Goal: Transaction & Acquisition: Purchase product/service

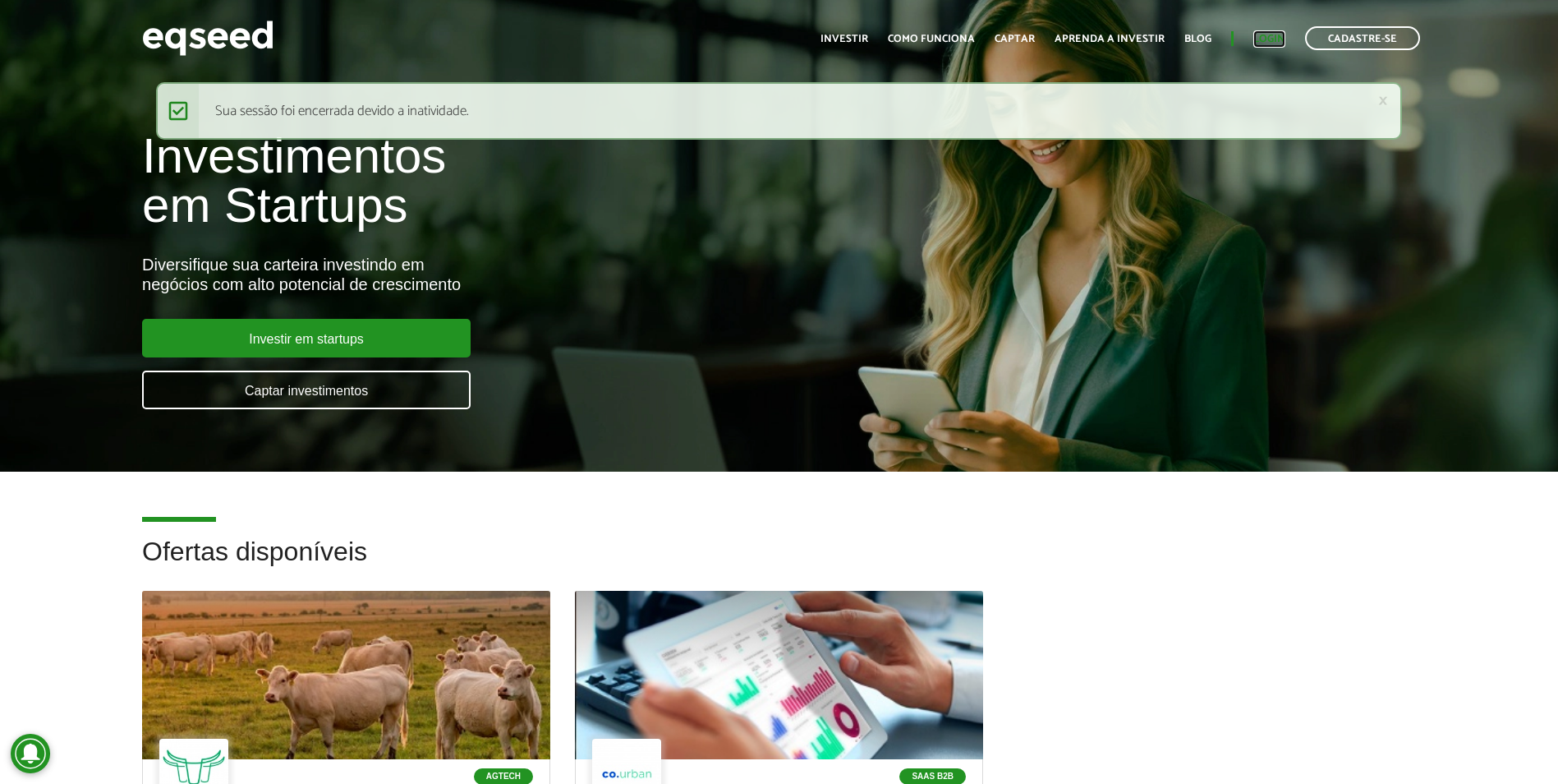
click at [1265, 44] on link "Login" at bounding box center [1269, 39] width 32 height 11
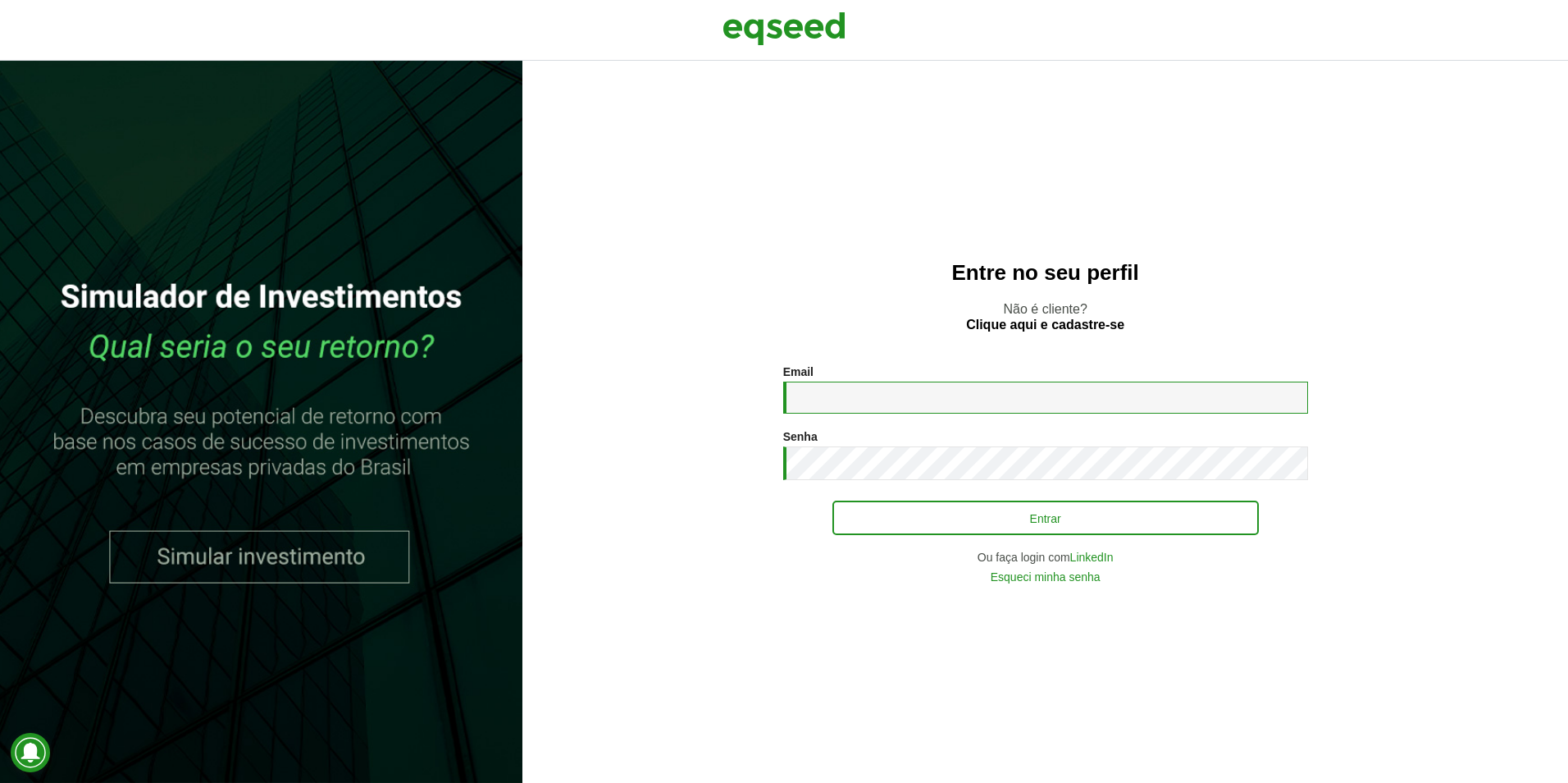
type input "**********"
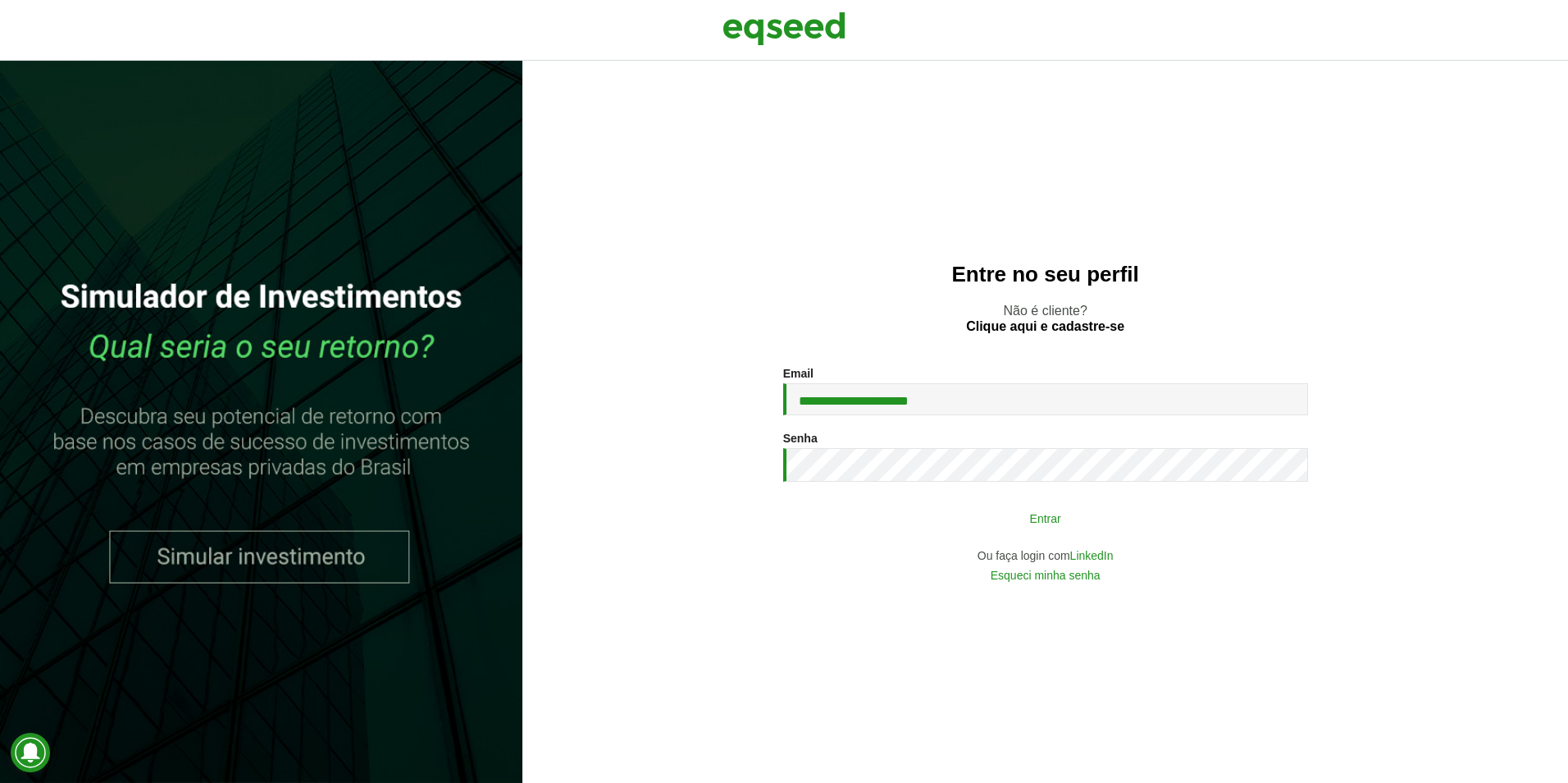
click at [1023, 533] on button "Entrar" at bounding box center [1046, 517] width 427 height 31
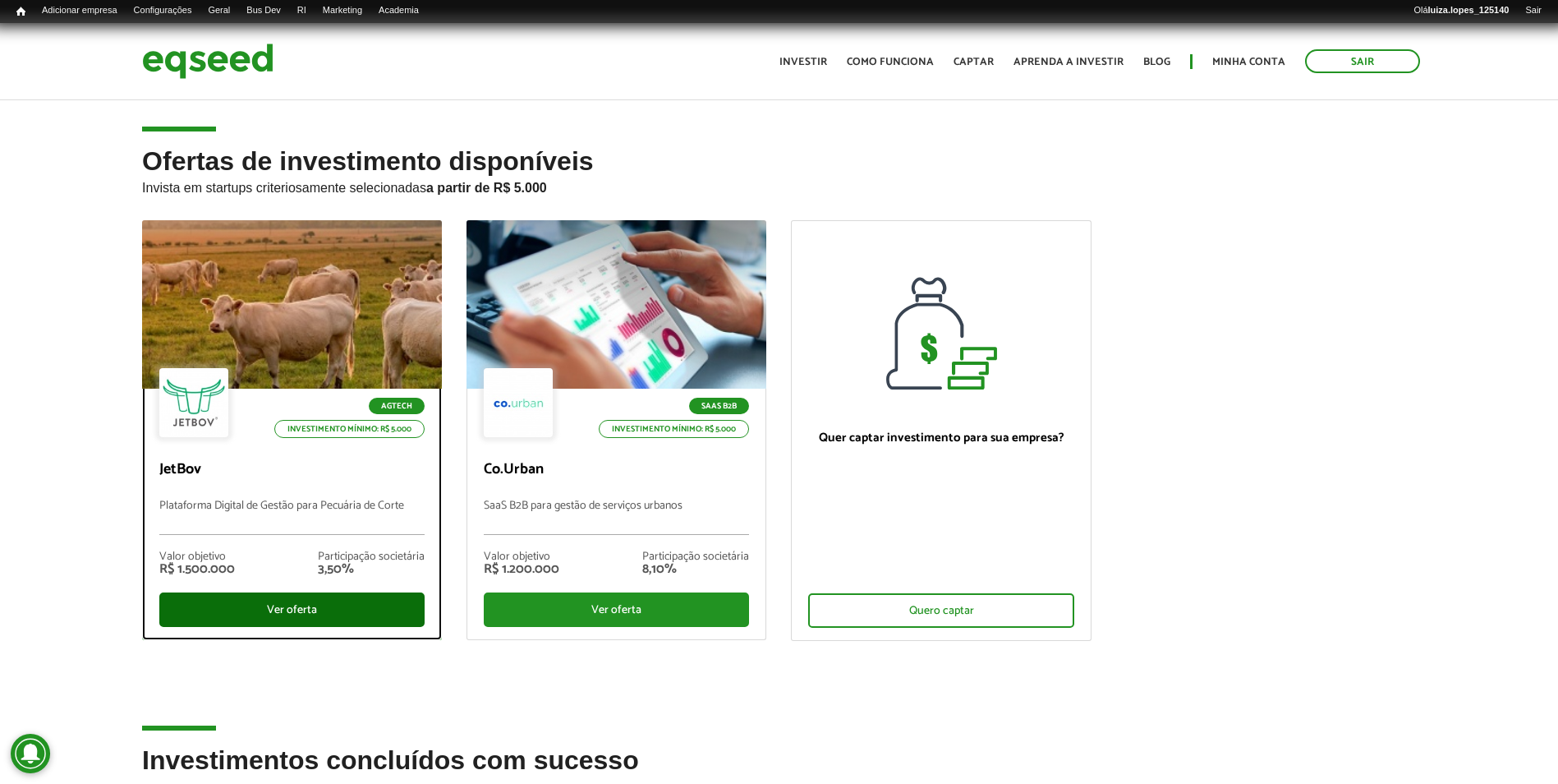
click at [286, 620] on div "Ver oferta" at bounding box center [292, 610] width 265 height 35
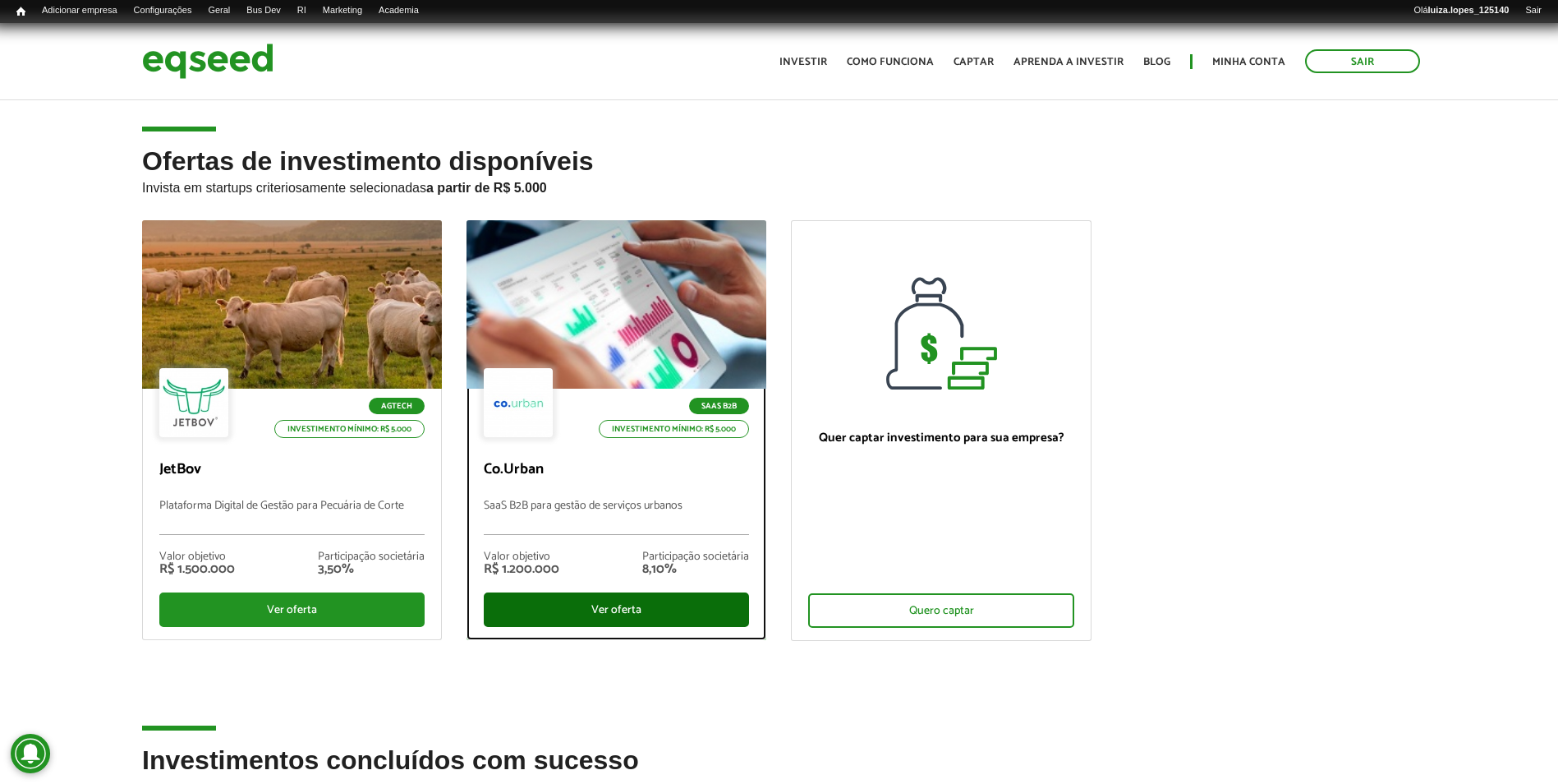
click at [534, 614] on div "Ver oferta" at bounding box center [616, 610] width 265 height 35
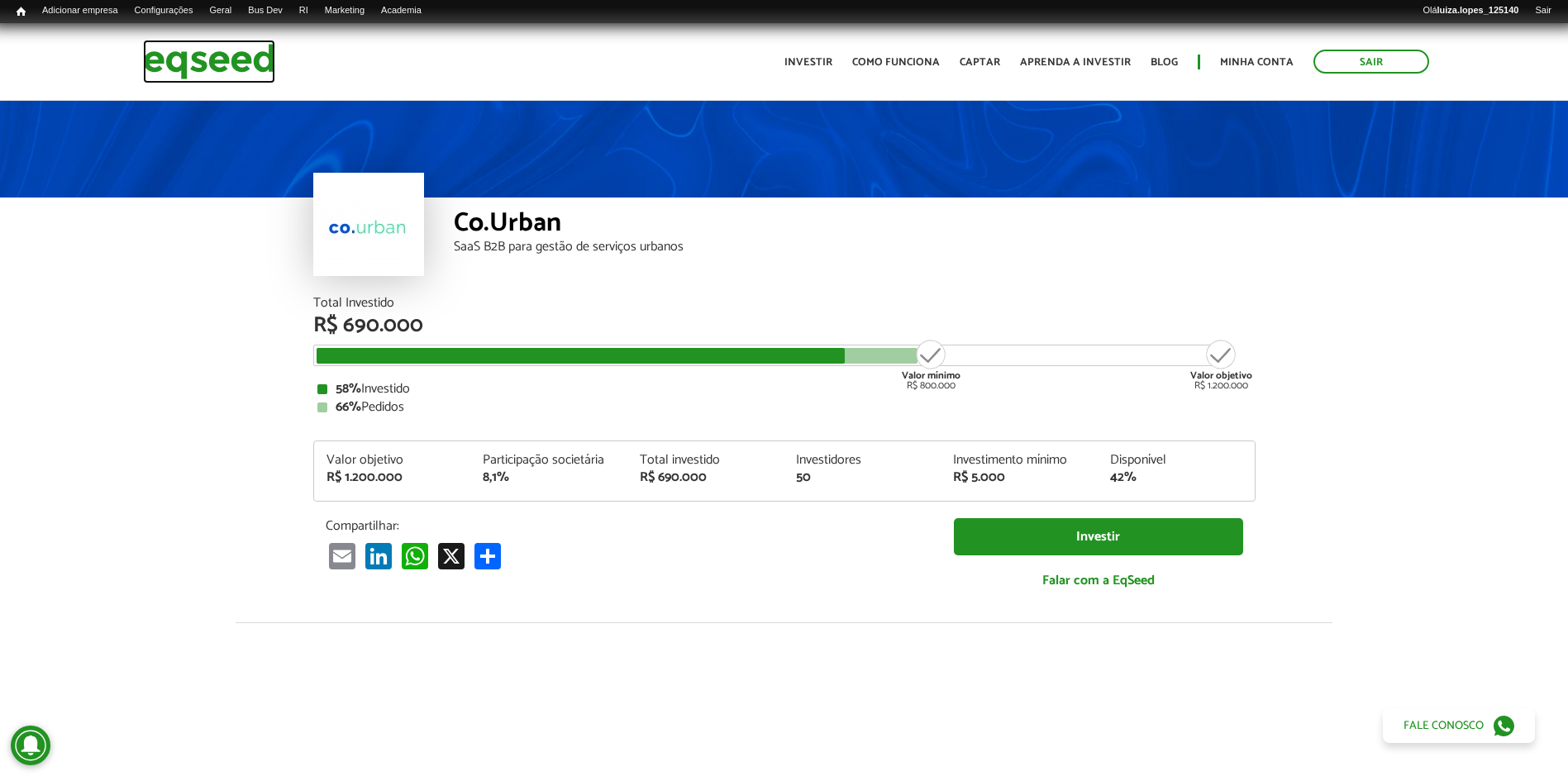
click at [146, 65] on img at bounding box center [209, 61] width 132 height 44
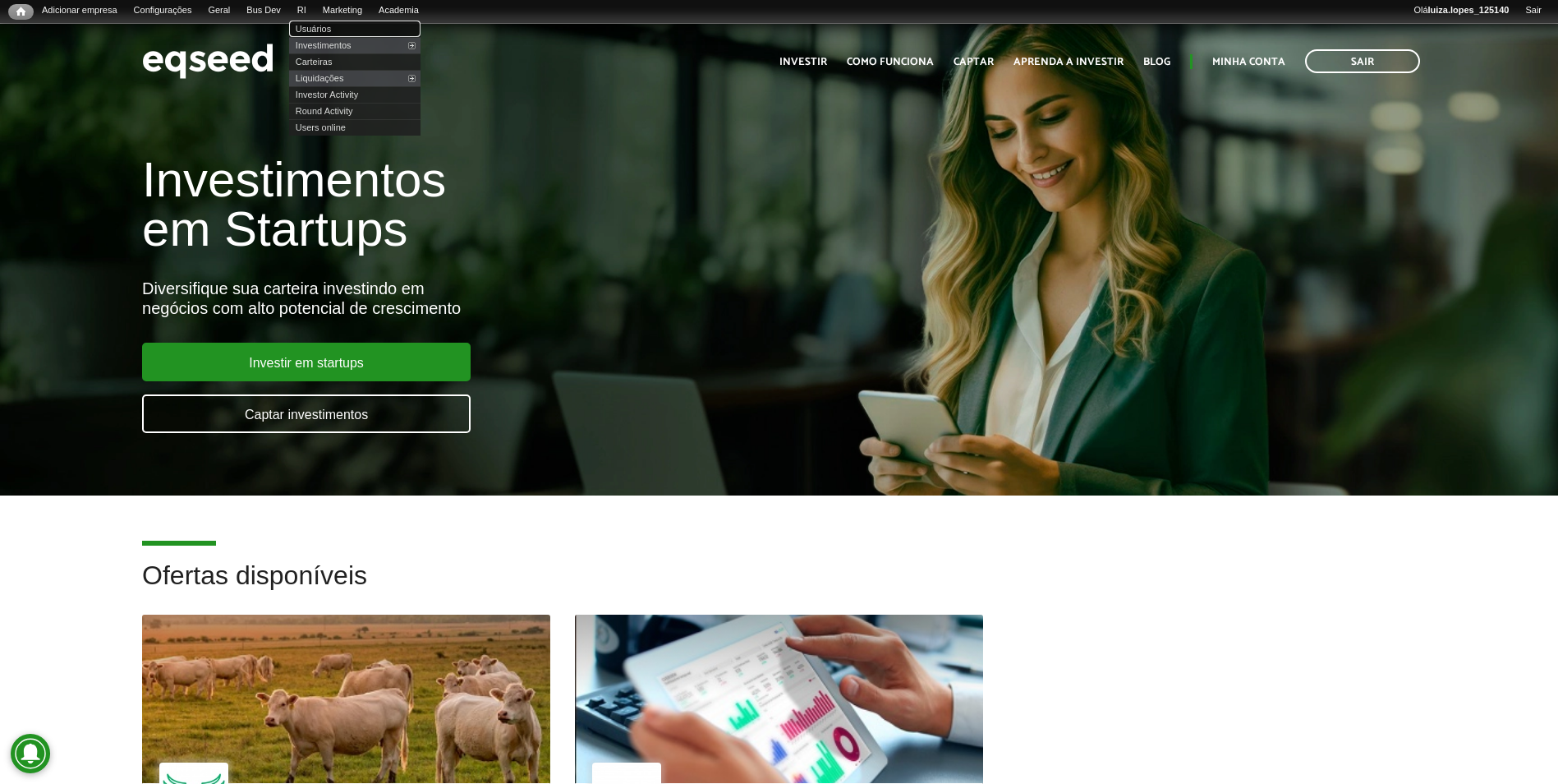
click at [337, 25] on link "Usuários" at bounding box center [355, 29] width 131 height 16
